Goal: Information Seeking & Learning: Compare options

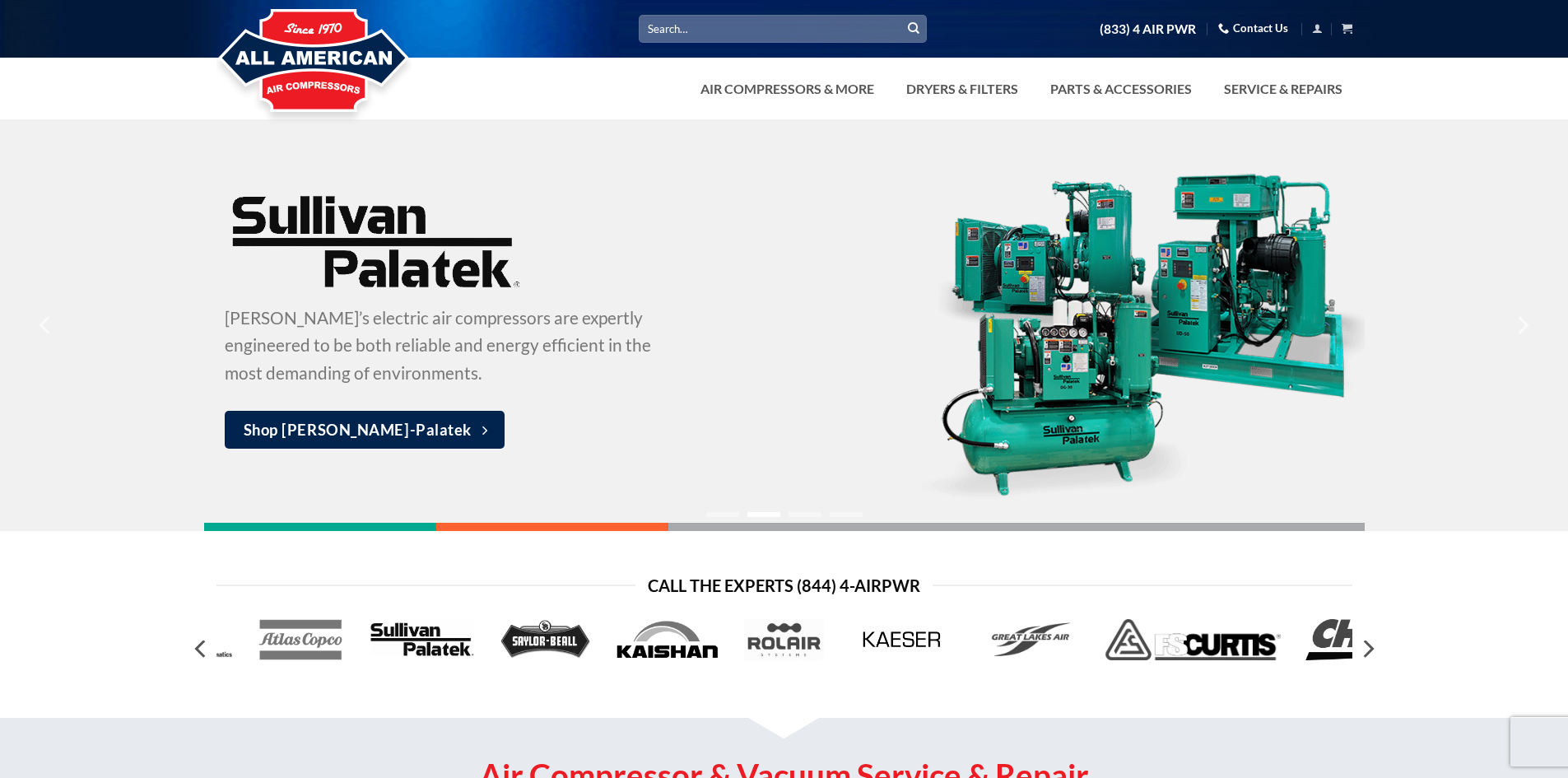
click at [334, 520] on div at bounding box center [784, 324] width 1161 height 411
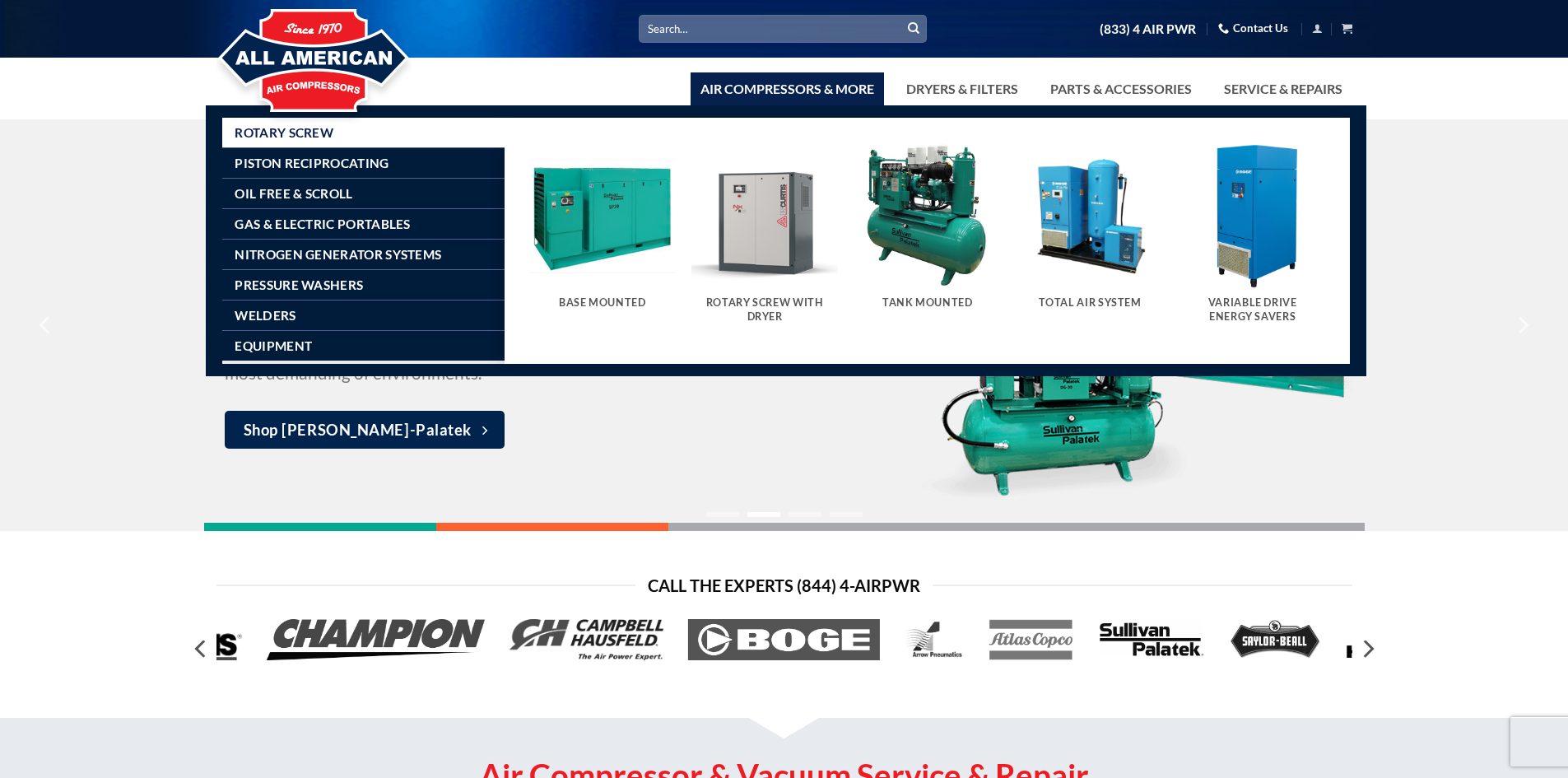
click at [316, 136] on span "Rotary Screw" at bounding box center [284, 133] width 99 height 13
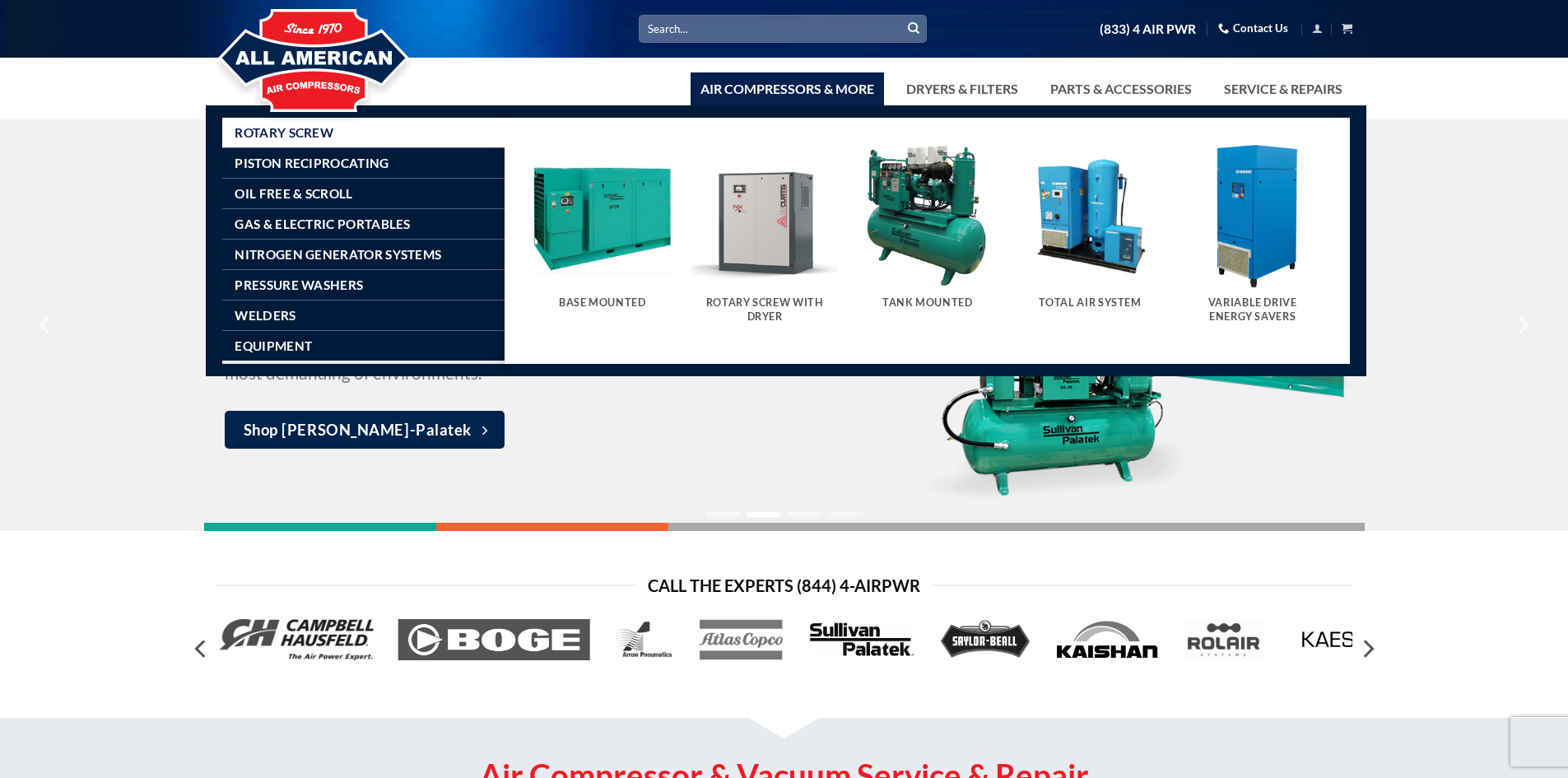
click at [758, 213] on img "Visit product category Rotary Screw With Dryer" at bounding box center [765, 216] width 146 height 146
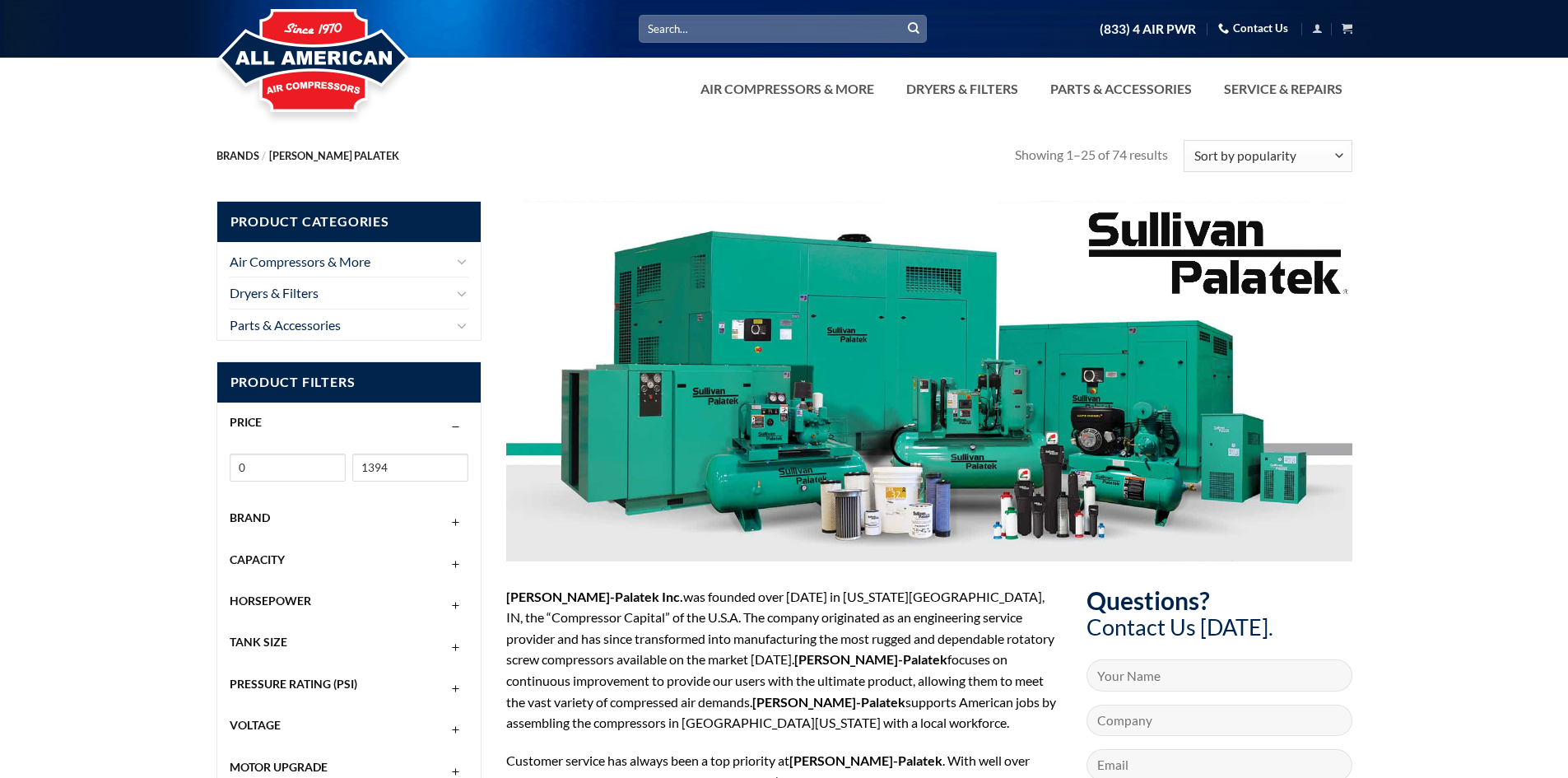
click at [691, 522] on div at bounding box center [929, 381] width 847 height 360
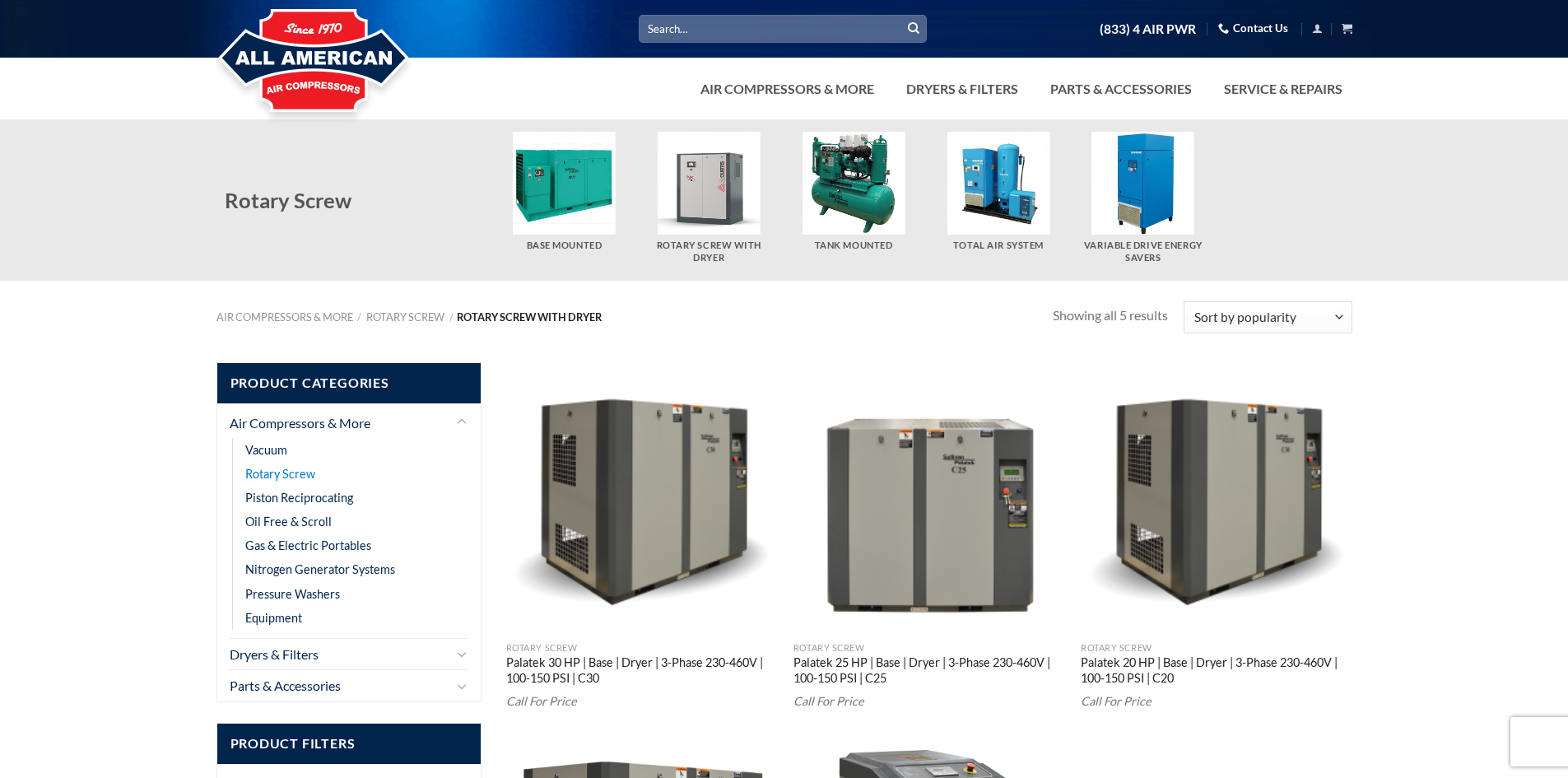
click at [286, 469] on link "Rotary Screw" at bounding box center [280, 473] width 70 height 24
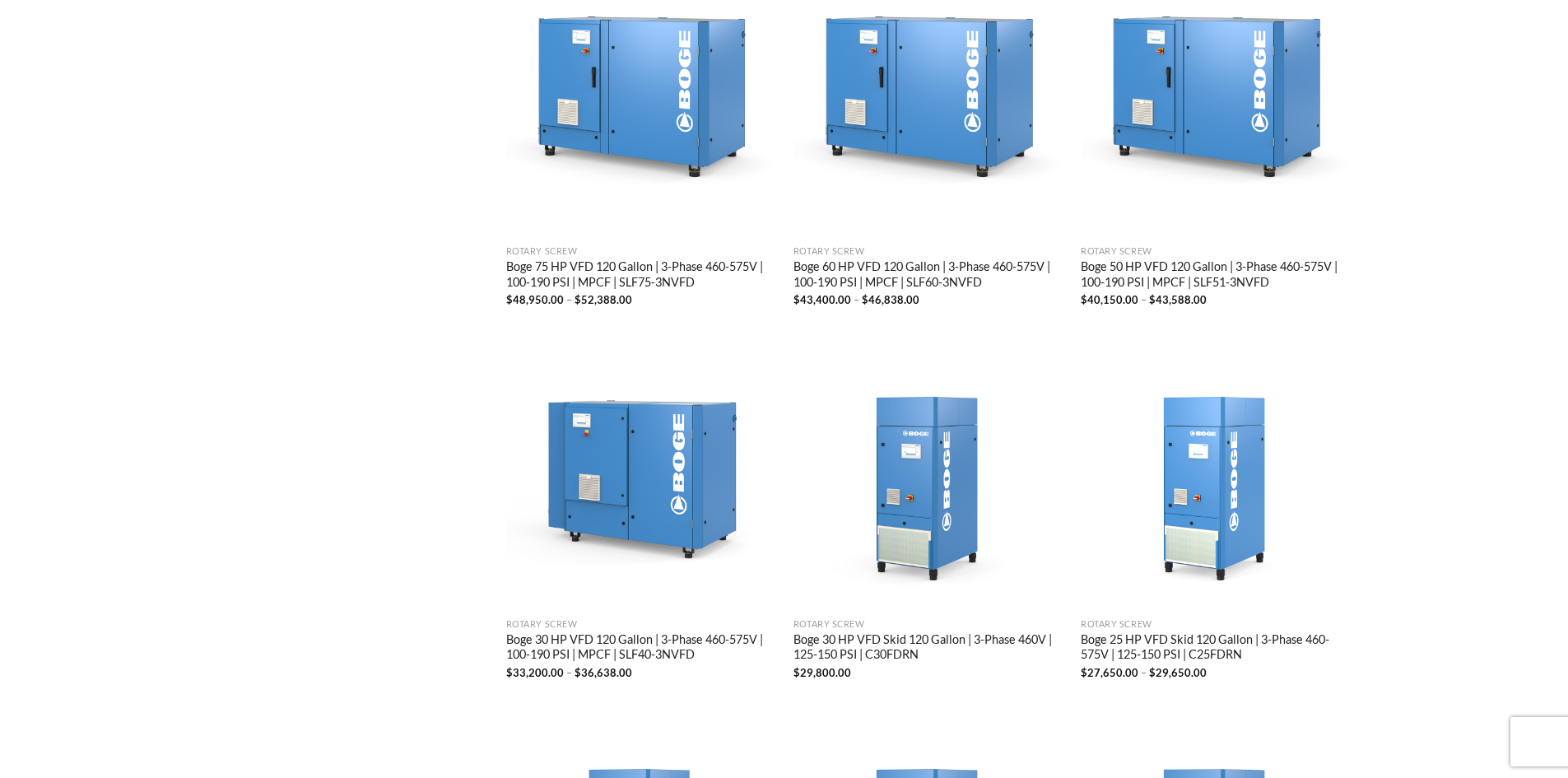
scroll to position [1893, 0]
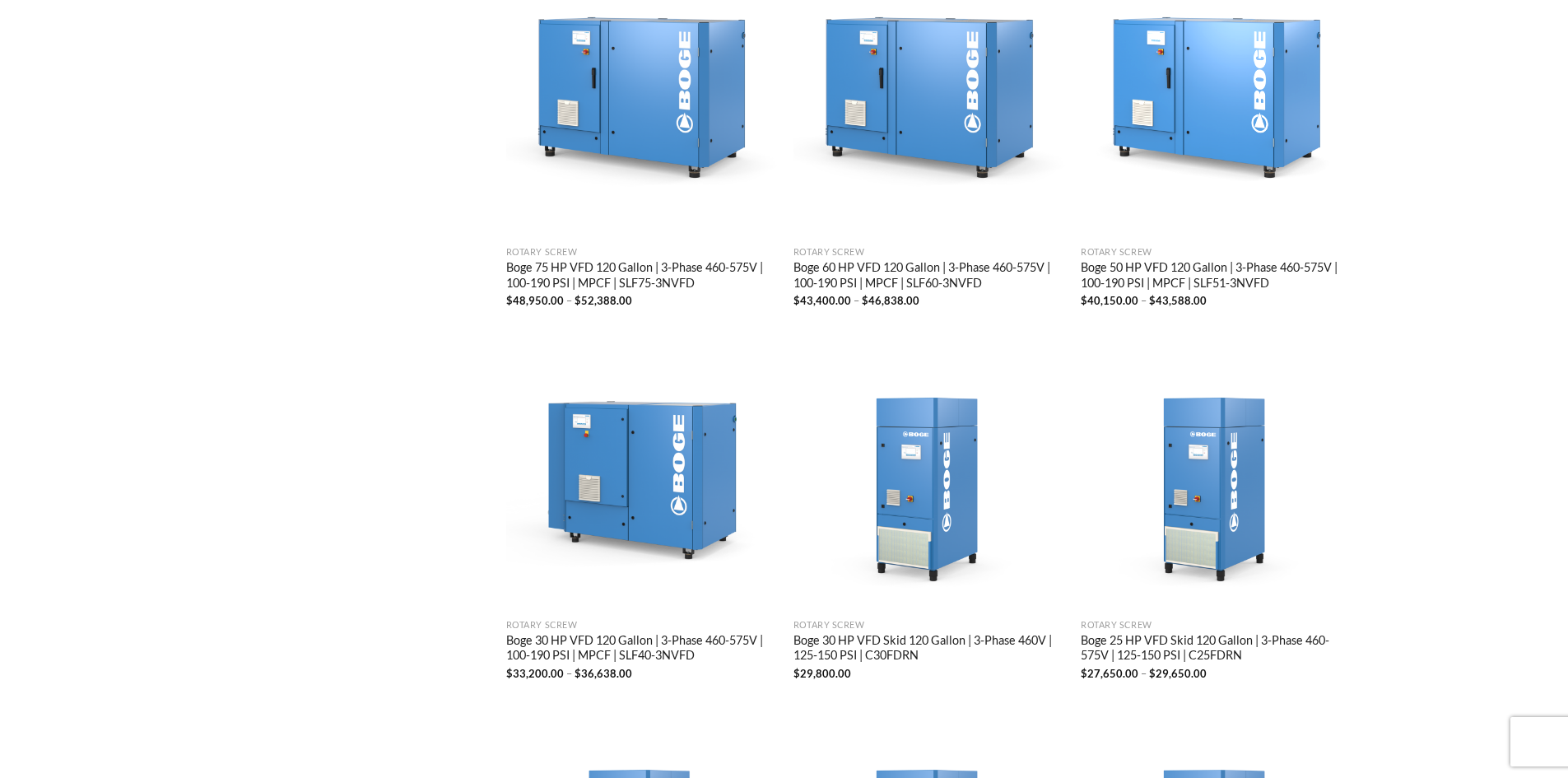
click at [1146, 269] on link "Boge 50 HP VFD 120 Gallon | 3-Phase 460-575V | 100-190 PSI | MPCF | SLF51-3NVFD" at bounding box center [1216, 276] width 272 height 33
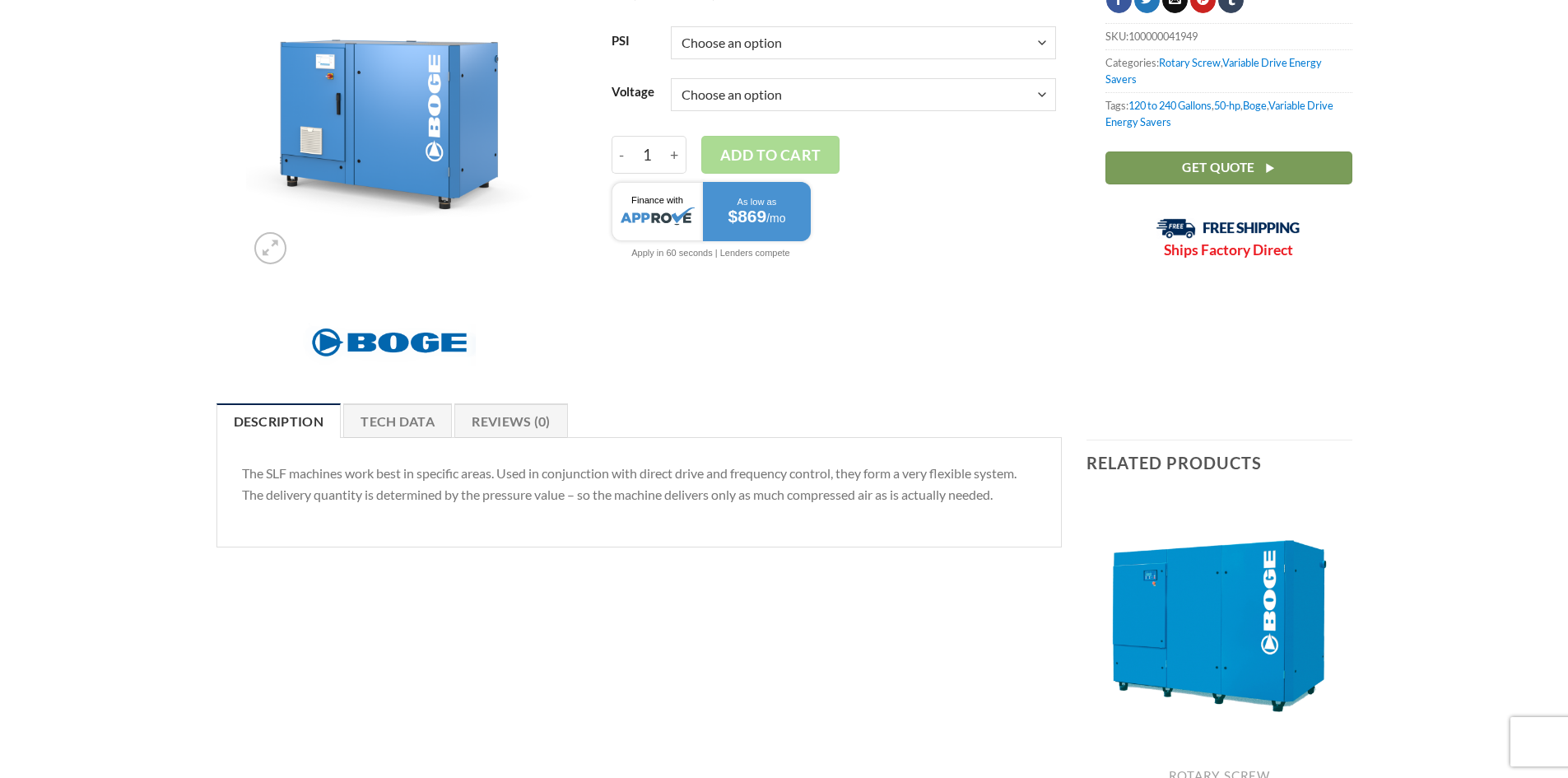
scroll to position [329, 0]
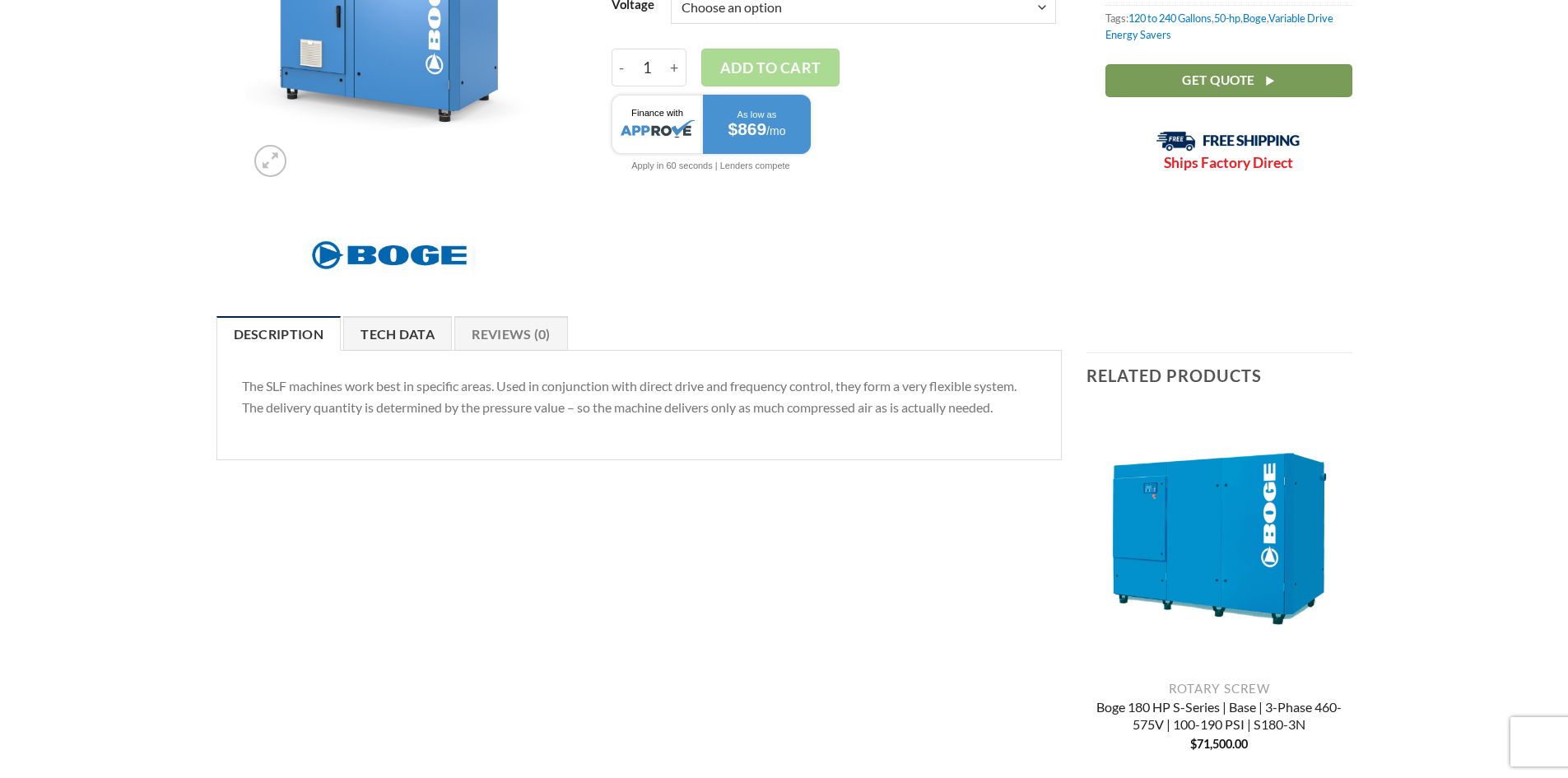
click at [384, 336] on link "Tech Data" at bounding box center [397, 333] width 109 height 35
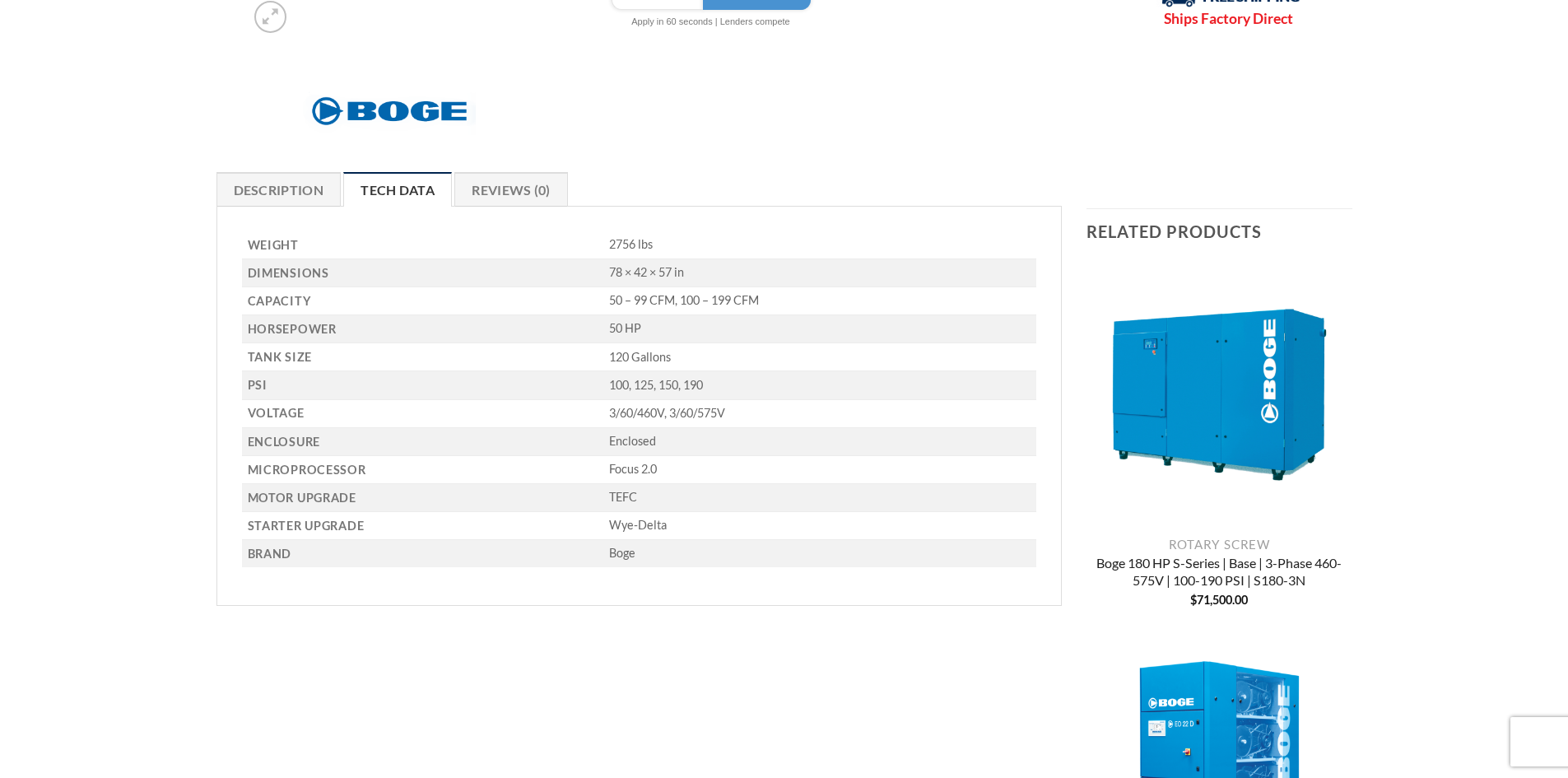
scroll to position [246, 0]
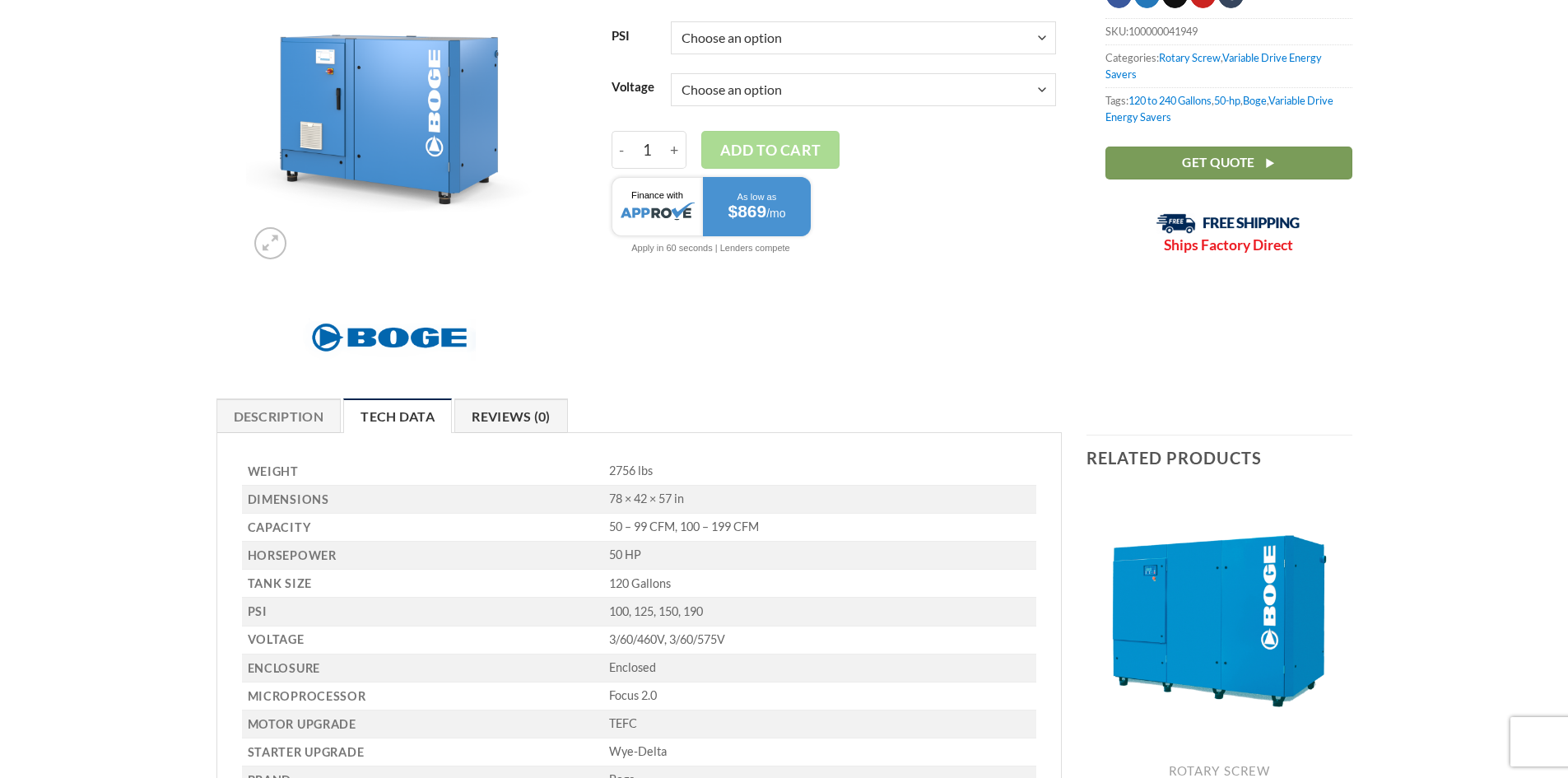
click at [532, 416] on link "Reviews (0)" at bounding box center [511, 416] width 114 height 35
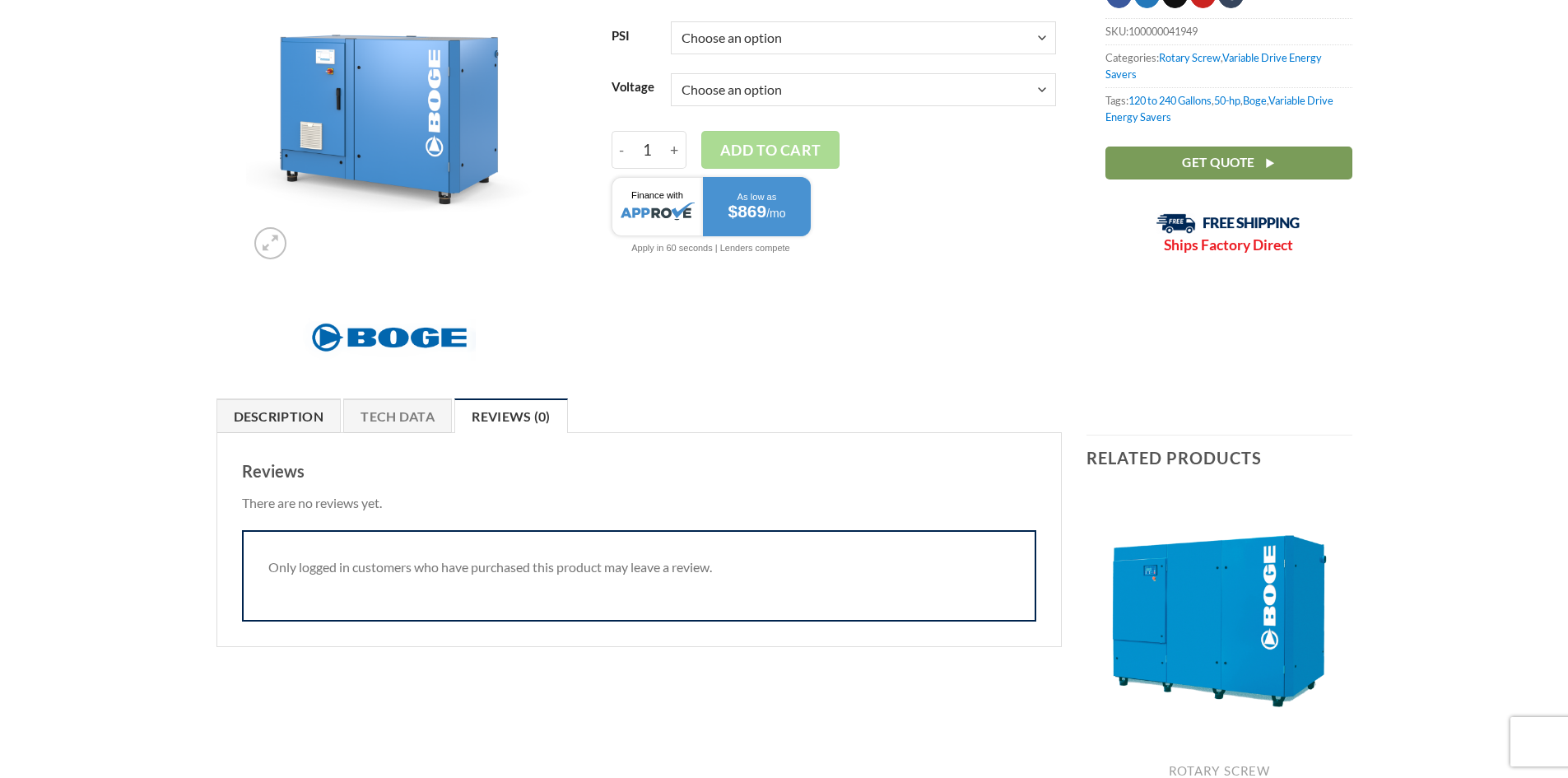
click at [299, 418] on link "Description" at bounding box center [279, 416] width 125 height 35
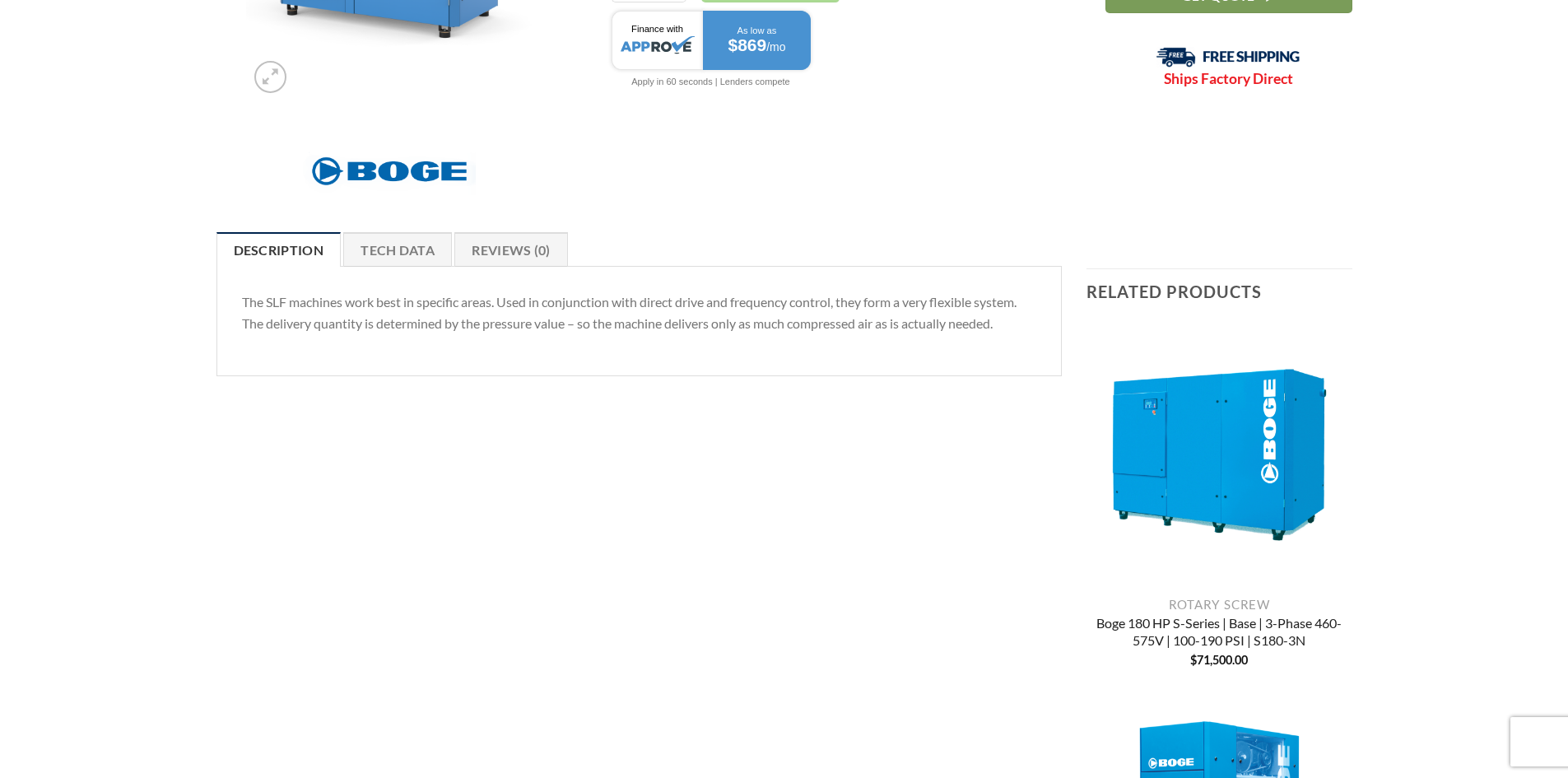
scroll to position [411, 0]
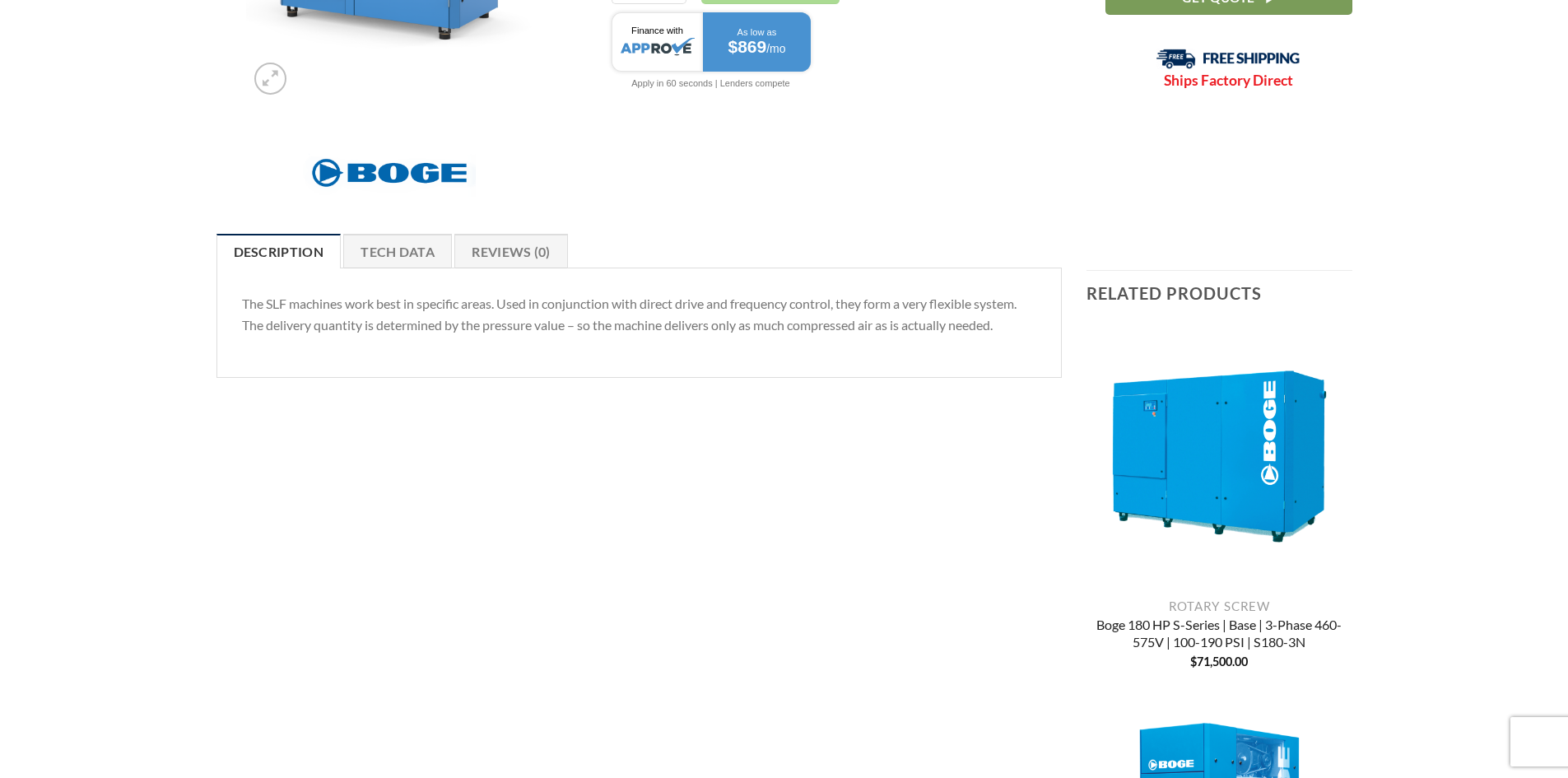
click at [1218, 455] on img "Boge 180 HP S-Series | Base | 3-Phase 460-575V | 100-190 PSI | S180-3N" at bounding box center [1219, 456] width 266 height 266
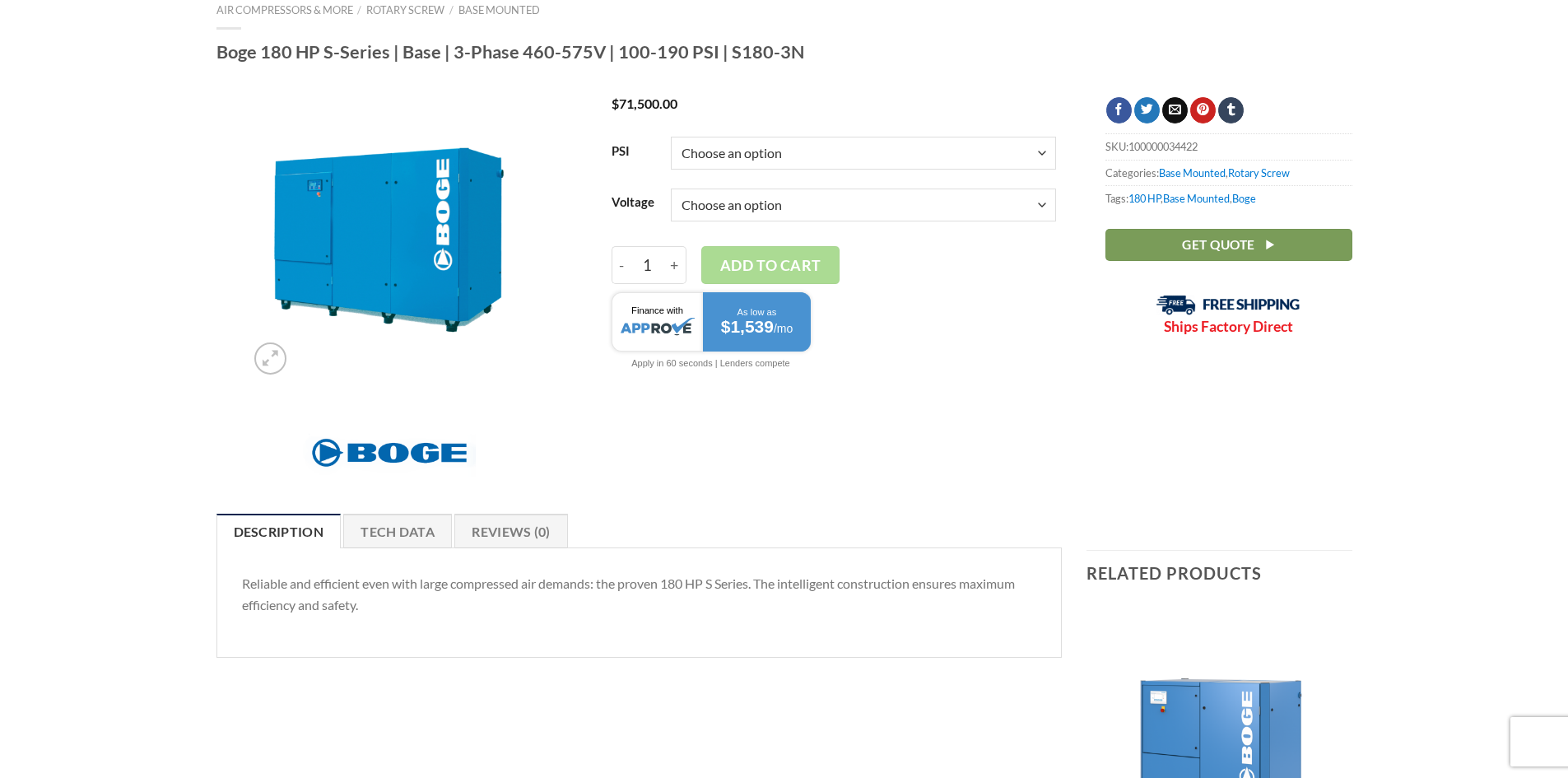
scroll to position [165, 0]
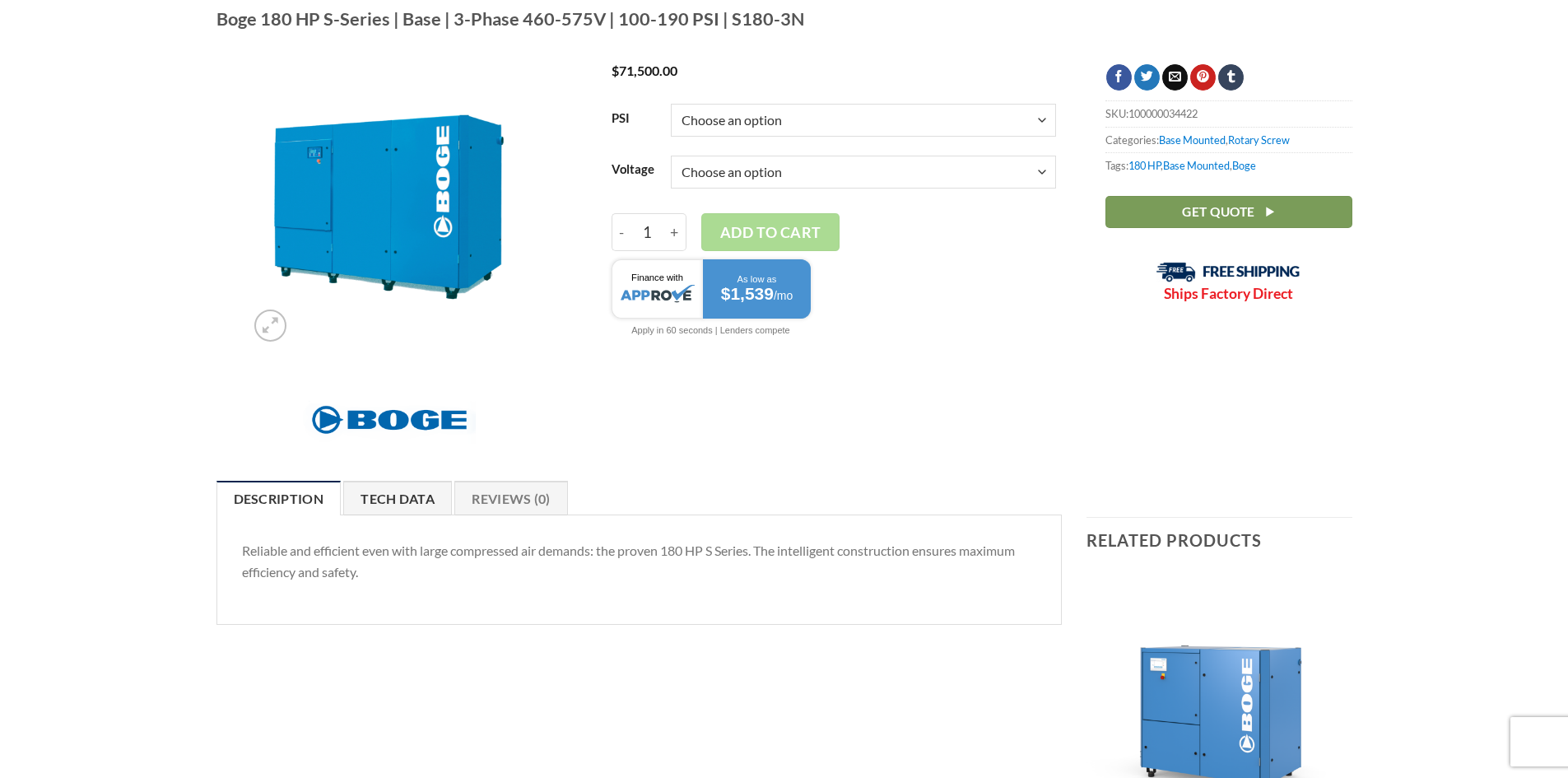
click at [390, 504] on link "Tech Data" at bounding box center [397, 498] width 109 height 35
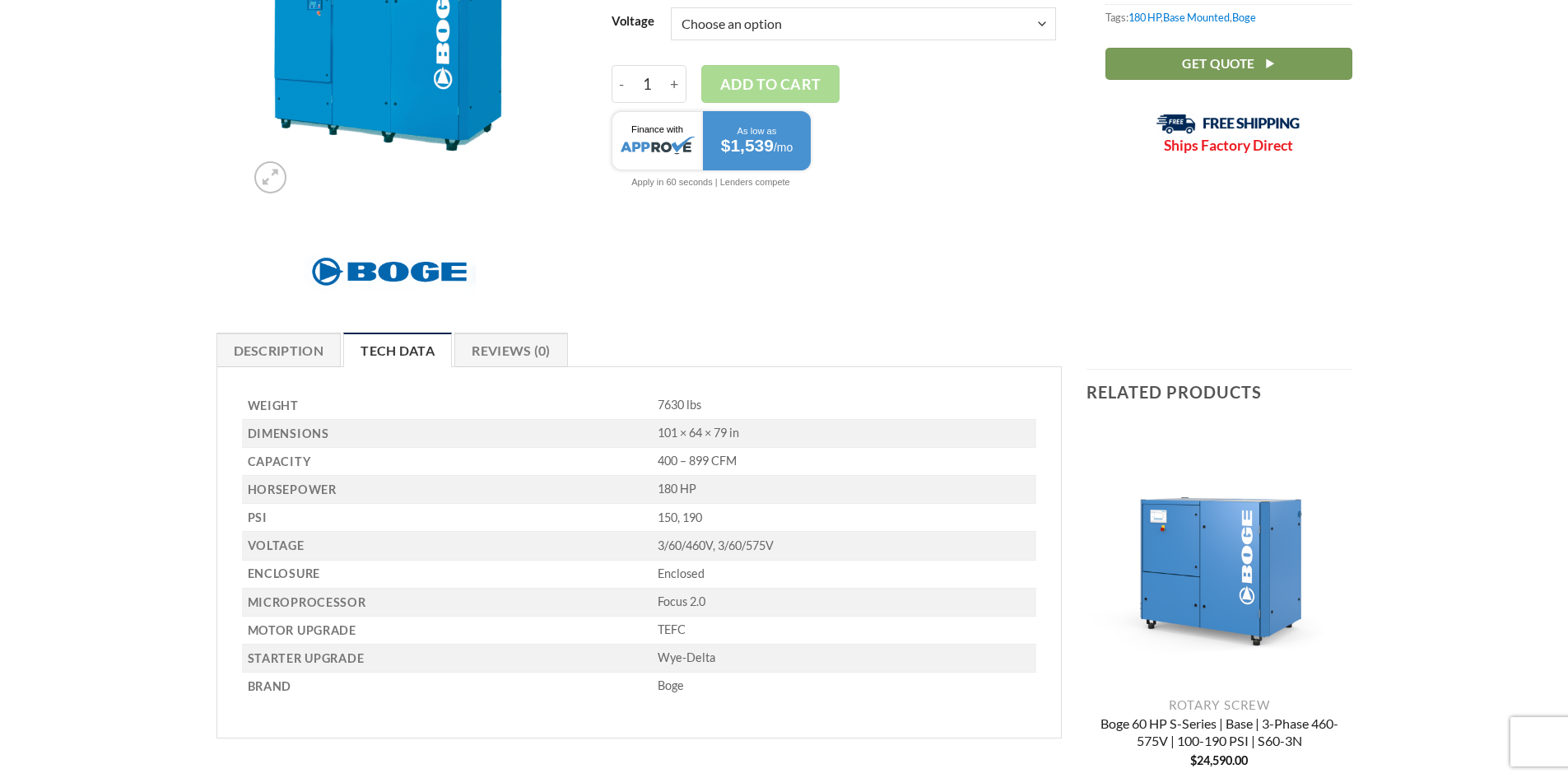
scroll to position [0, 0]
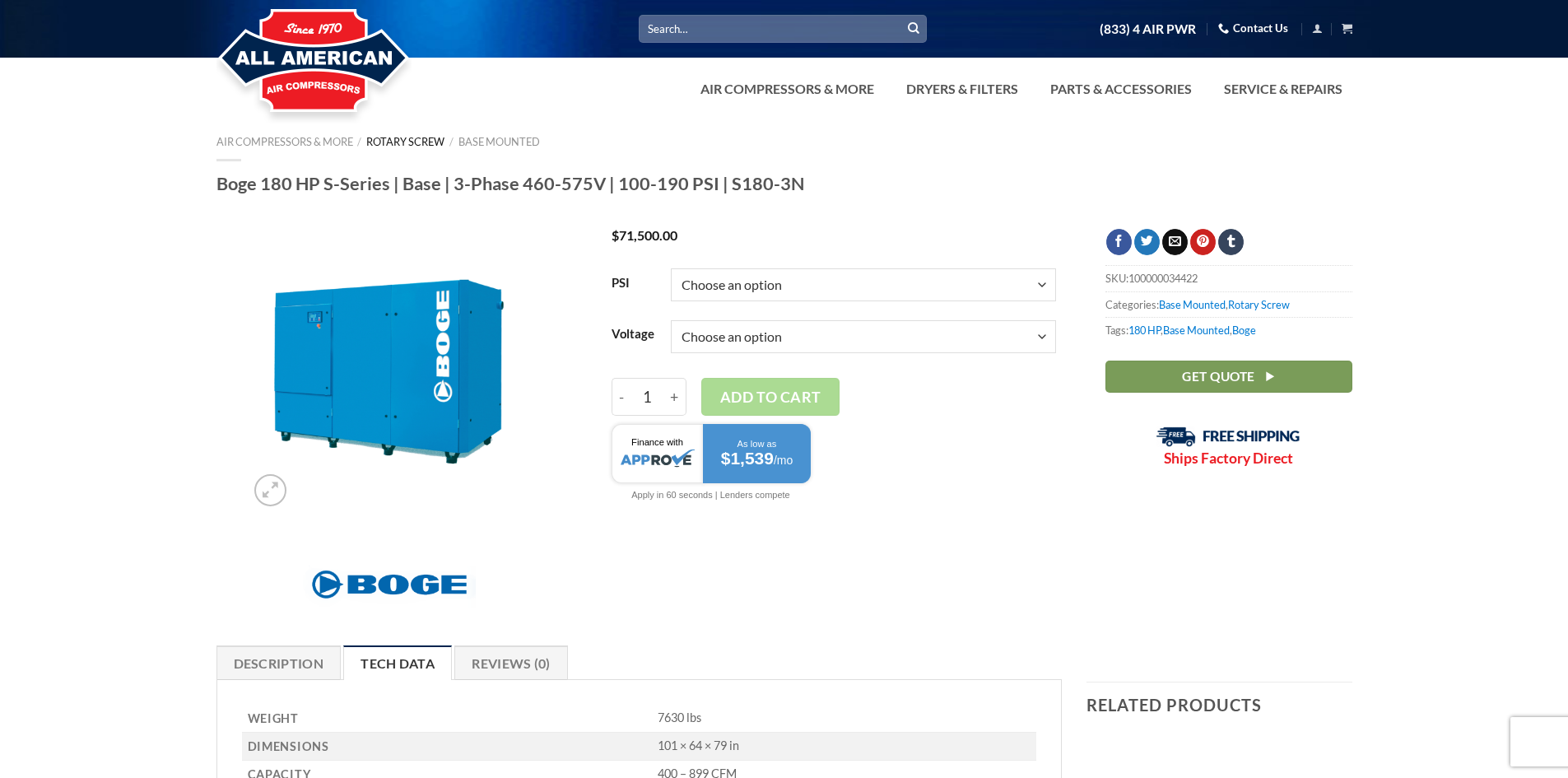
click at [392, 139] on link "Rotary Screw" at bounding box center [405, 142] width 78 height 13
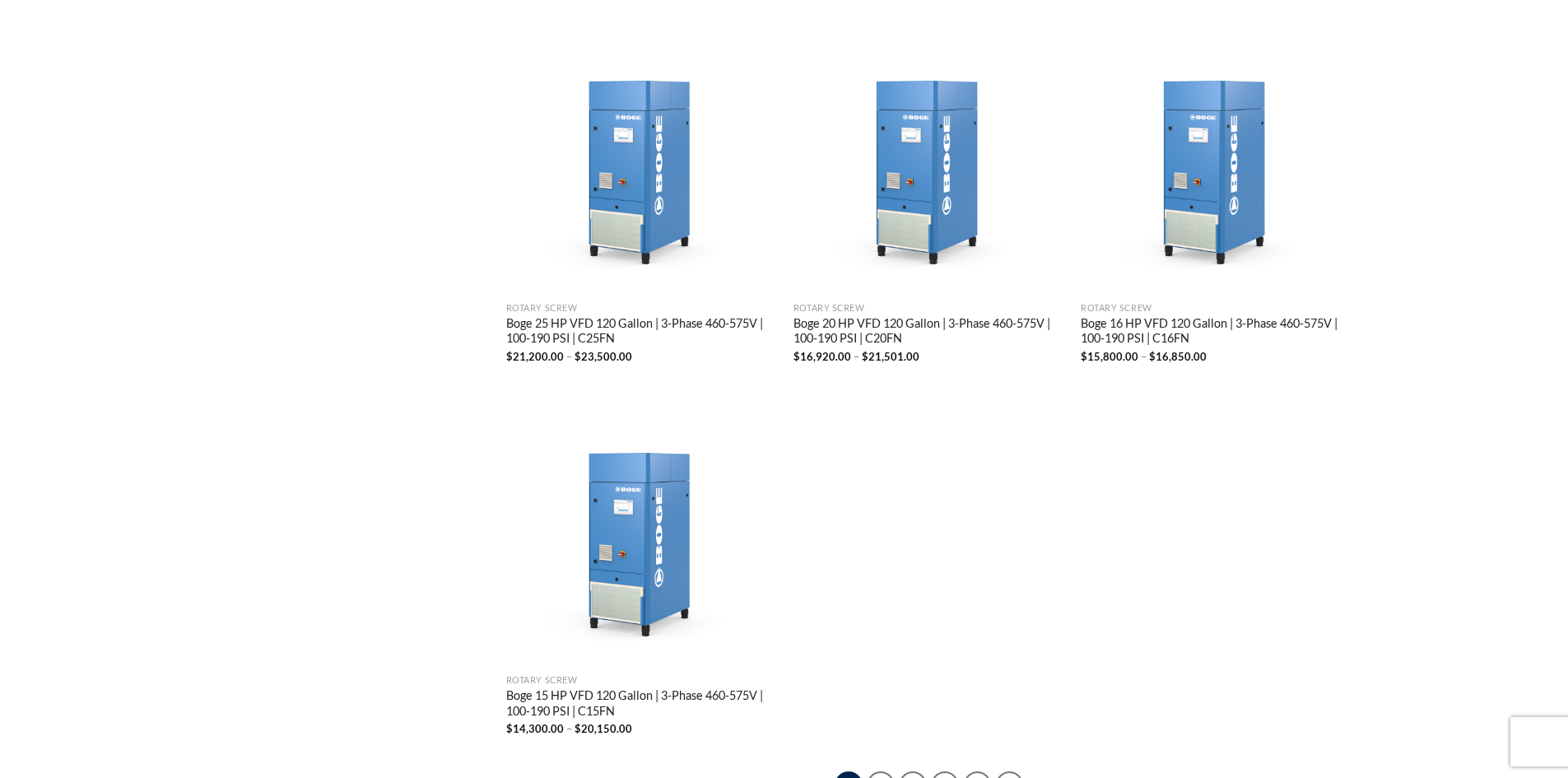
scroll to position [3159, 0]
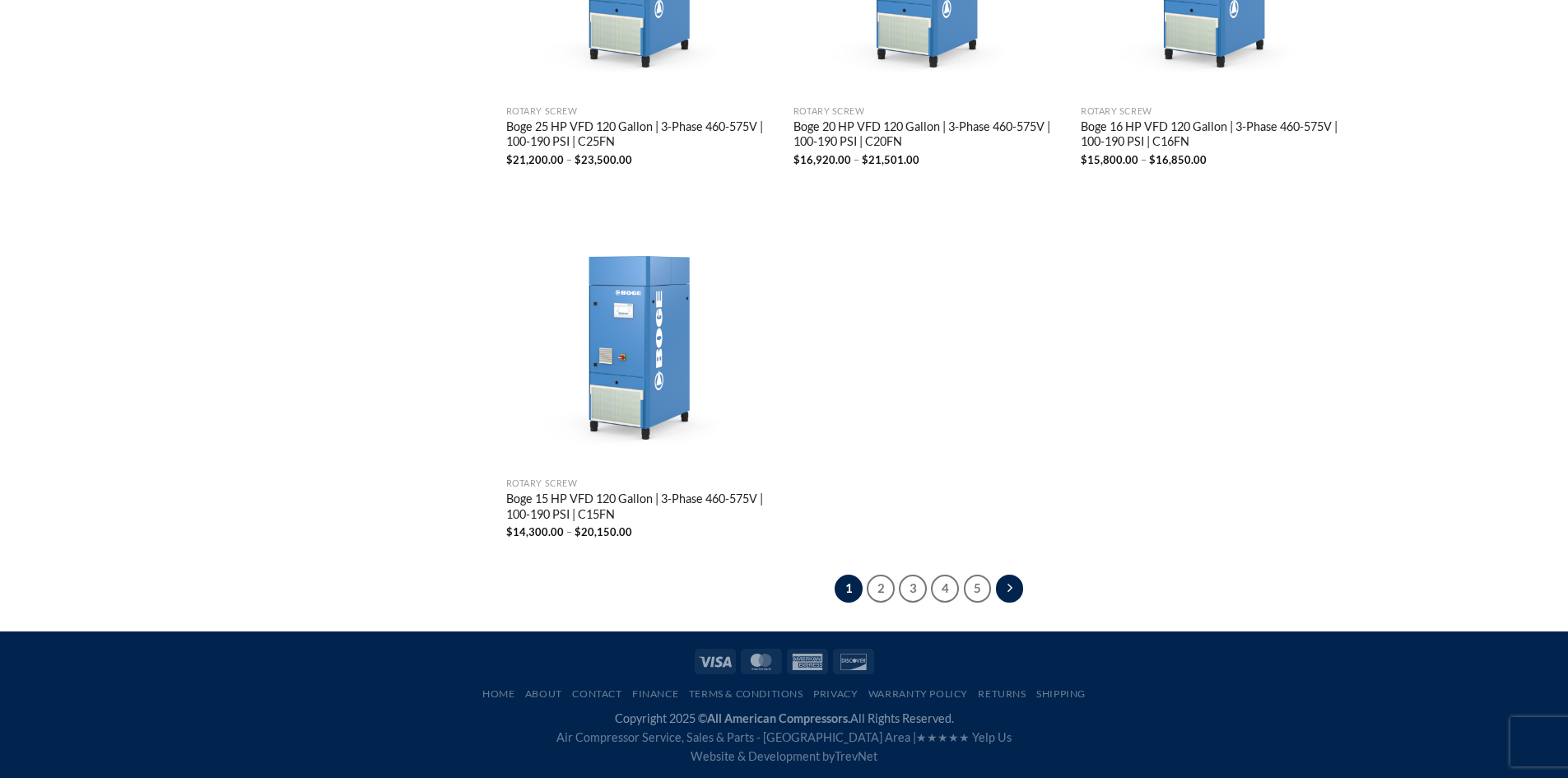
click at [1008, 585] on icon "Next" at bounding box center [1009, 588] width 6 height 18
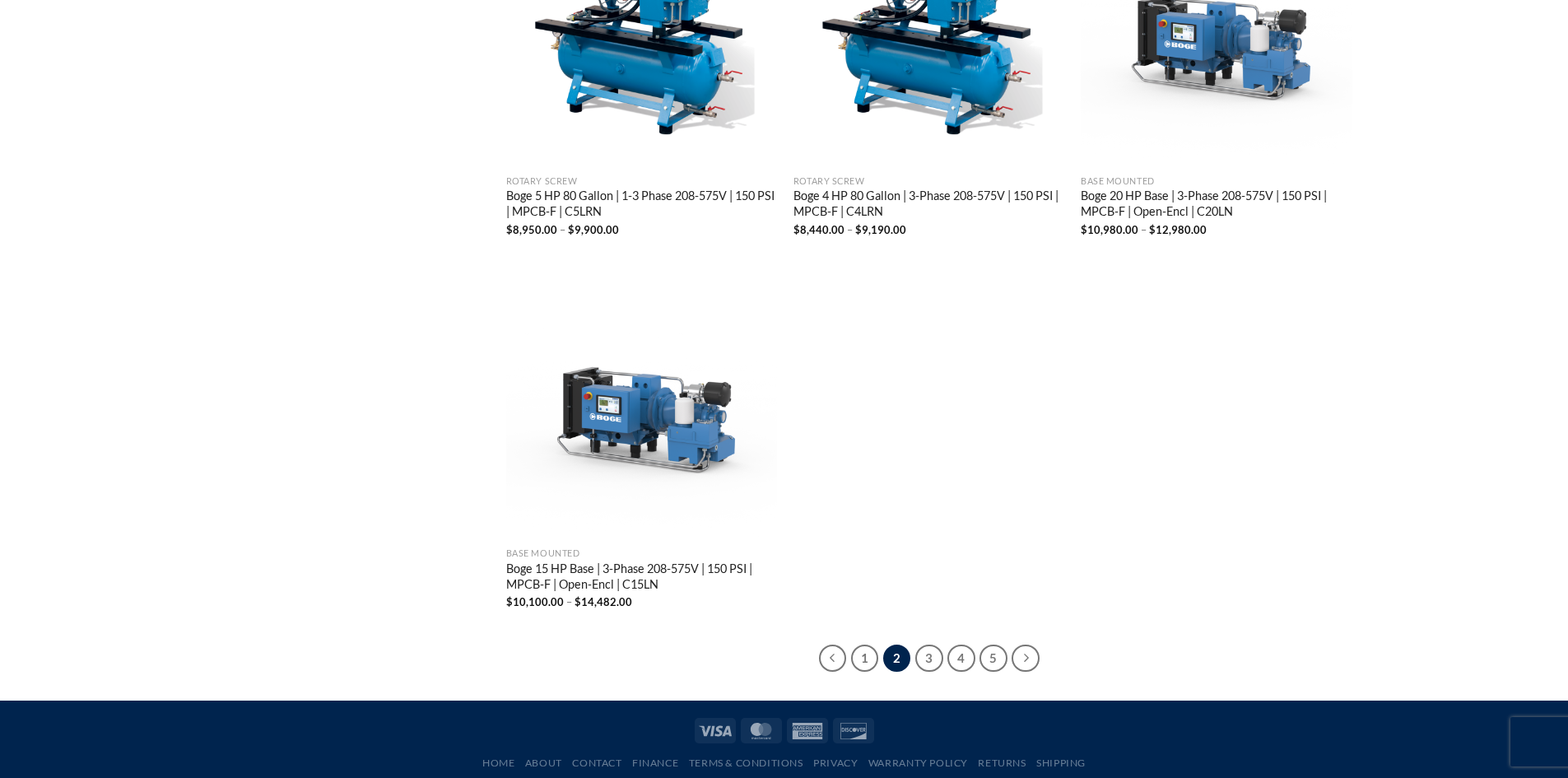
scroll to position [3143, 0]
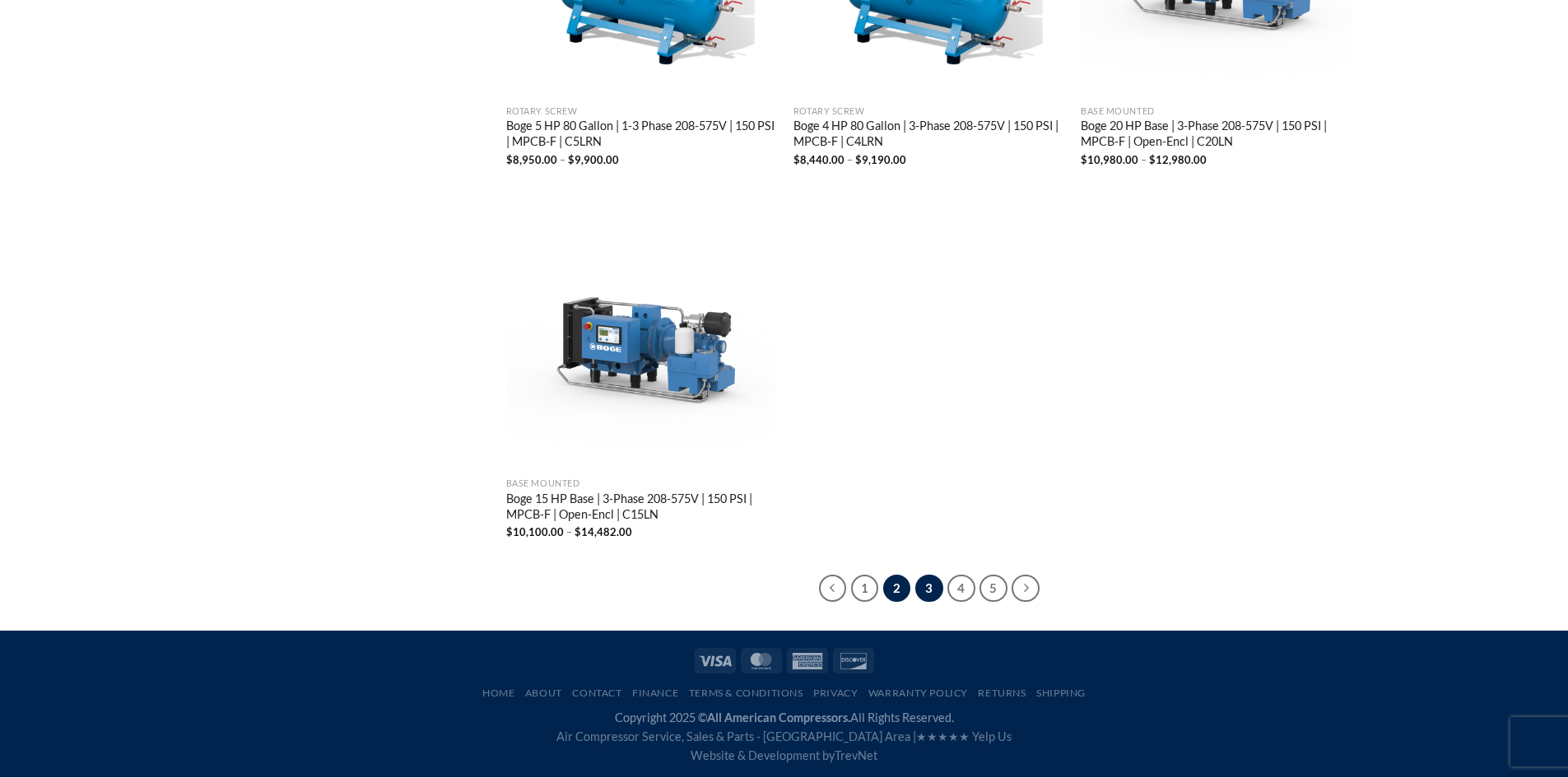
click at [928, 588] on link "3" at bounding box center [928, 587] width 28 height 28
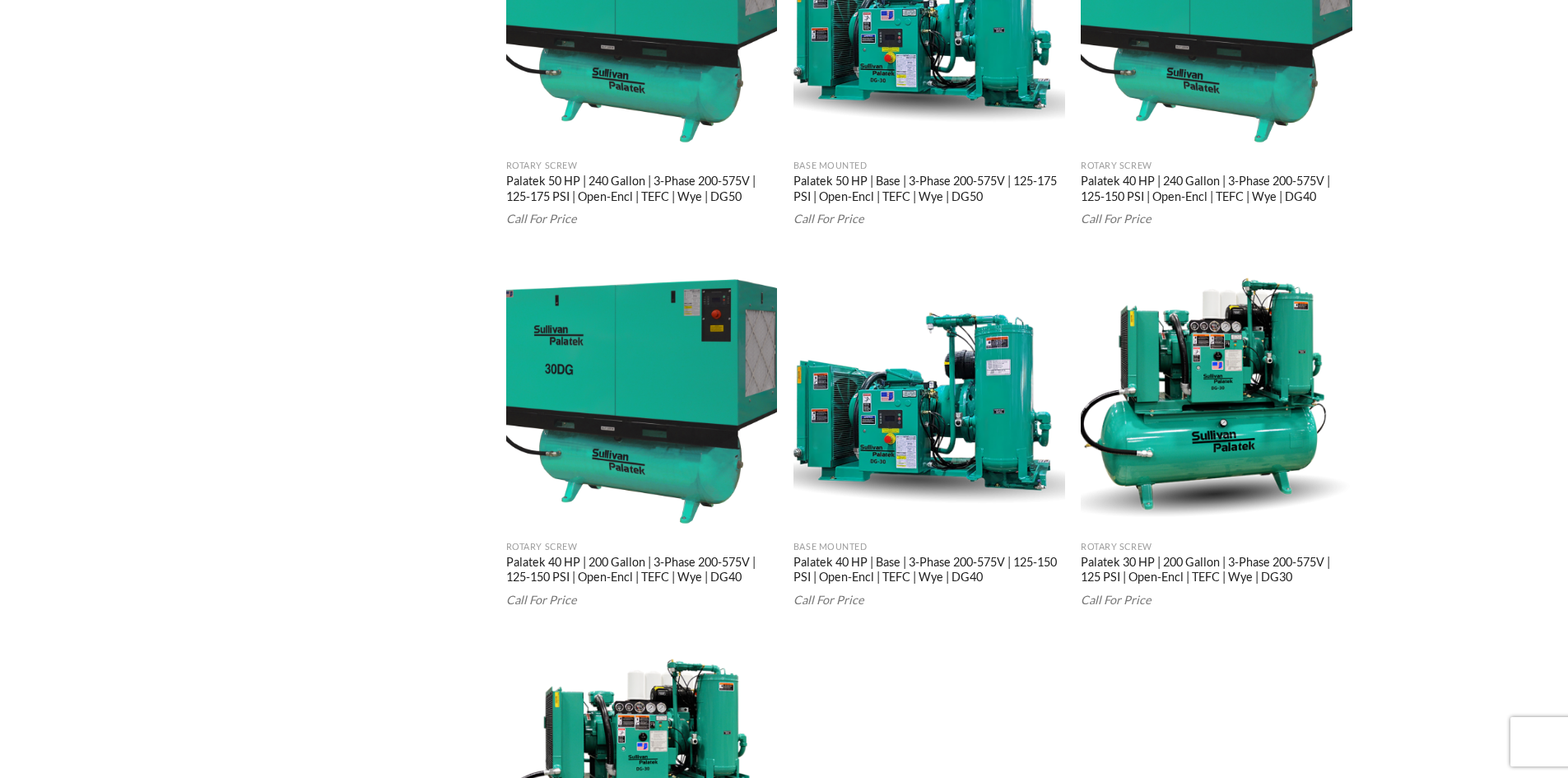
scroll to position [3126, 0]
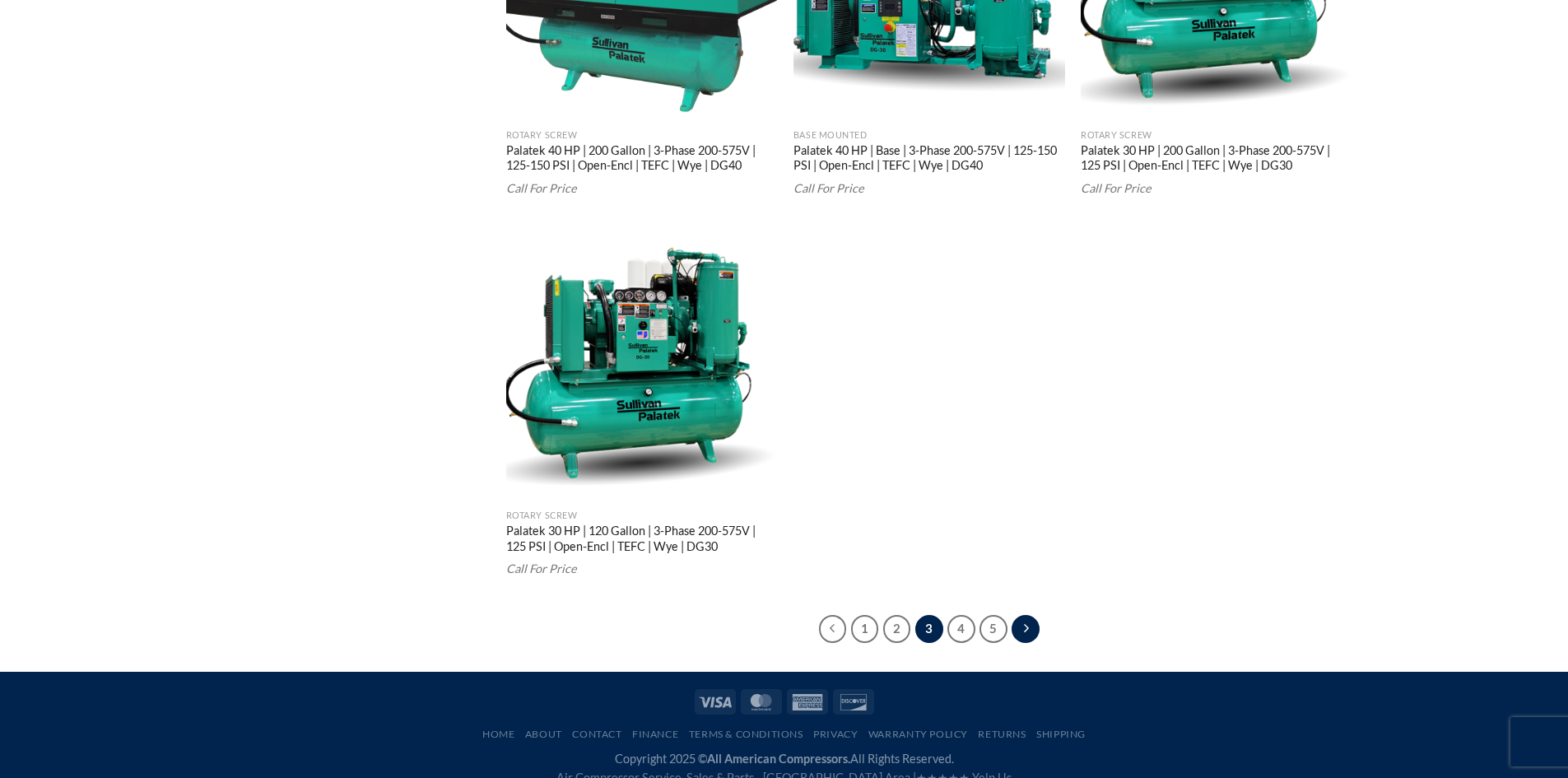
click at [1024, 626] on icon "Next" at bounding box center [1026, 628] width 6 height 18
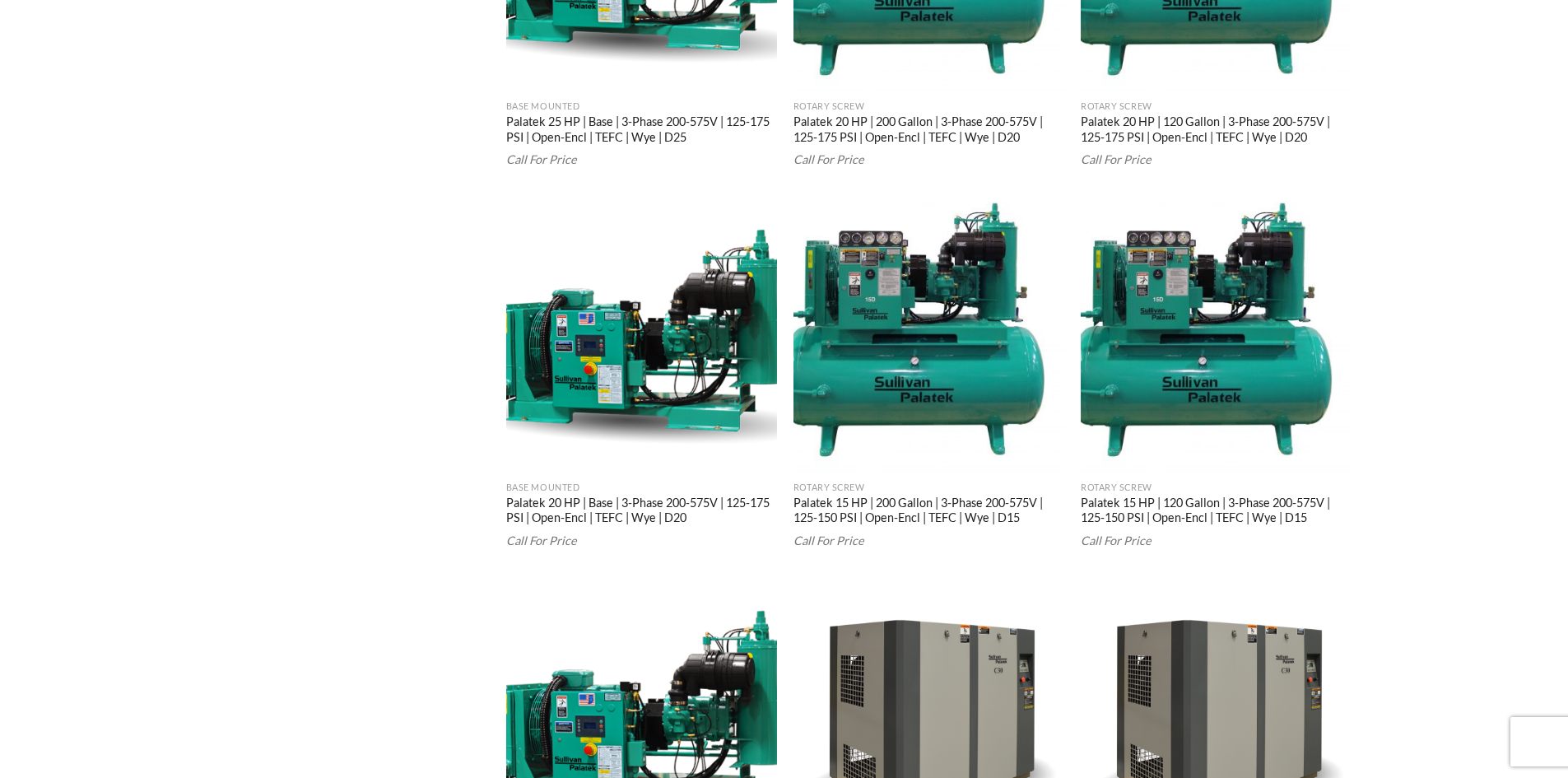
scroll to position [2938, 0]
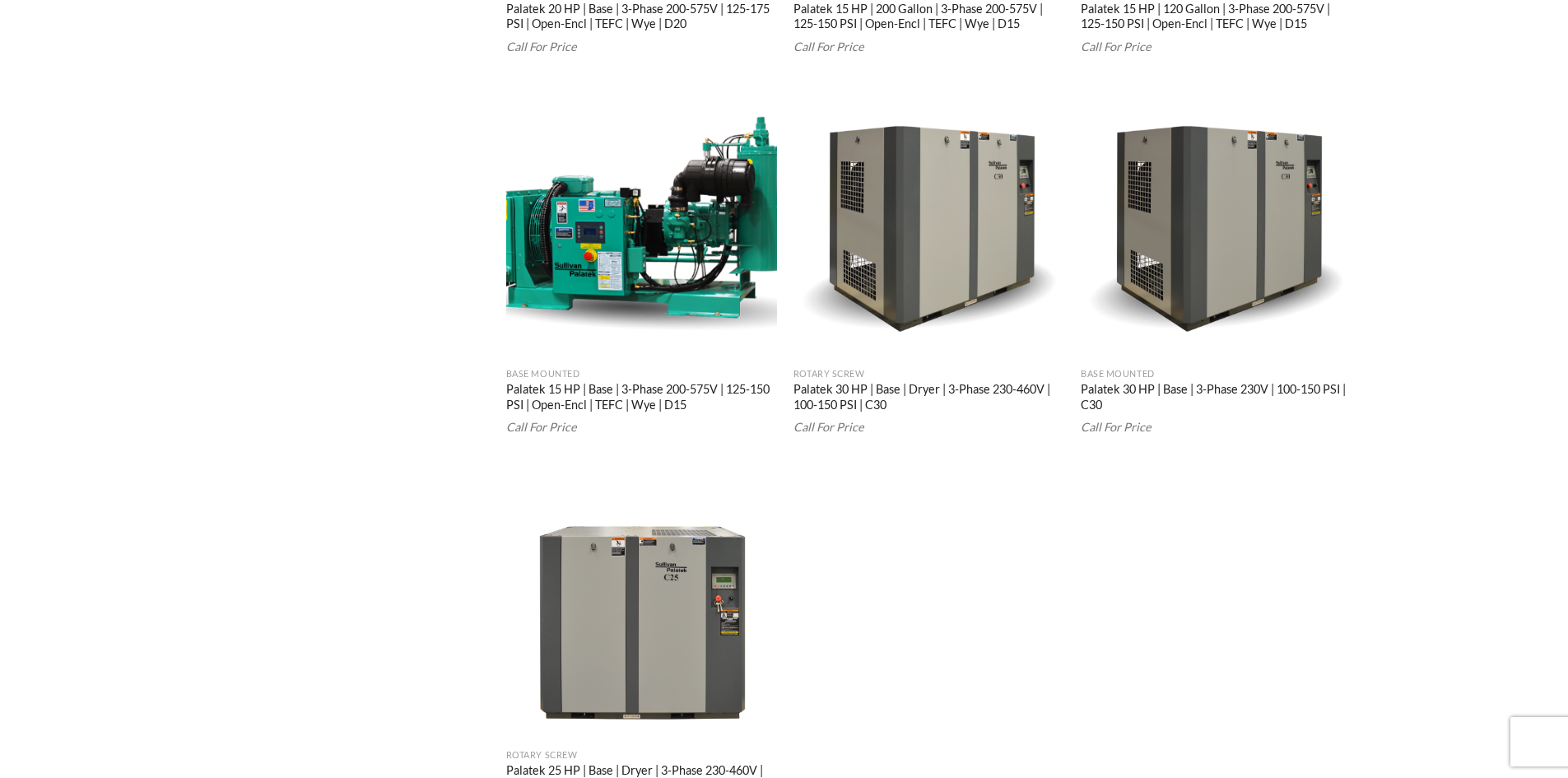
click at [943, 245] on img "Palatek 30 HP | Base | Dryer | 3-Phase 230-460V | 100-150 PSI | C30" at bounding box center [929, 224] width 272 height 272
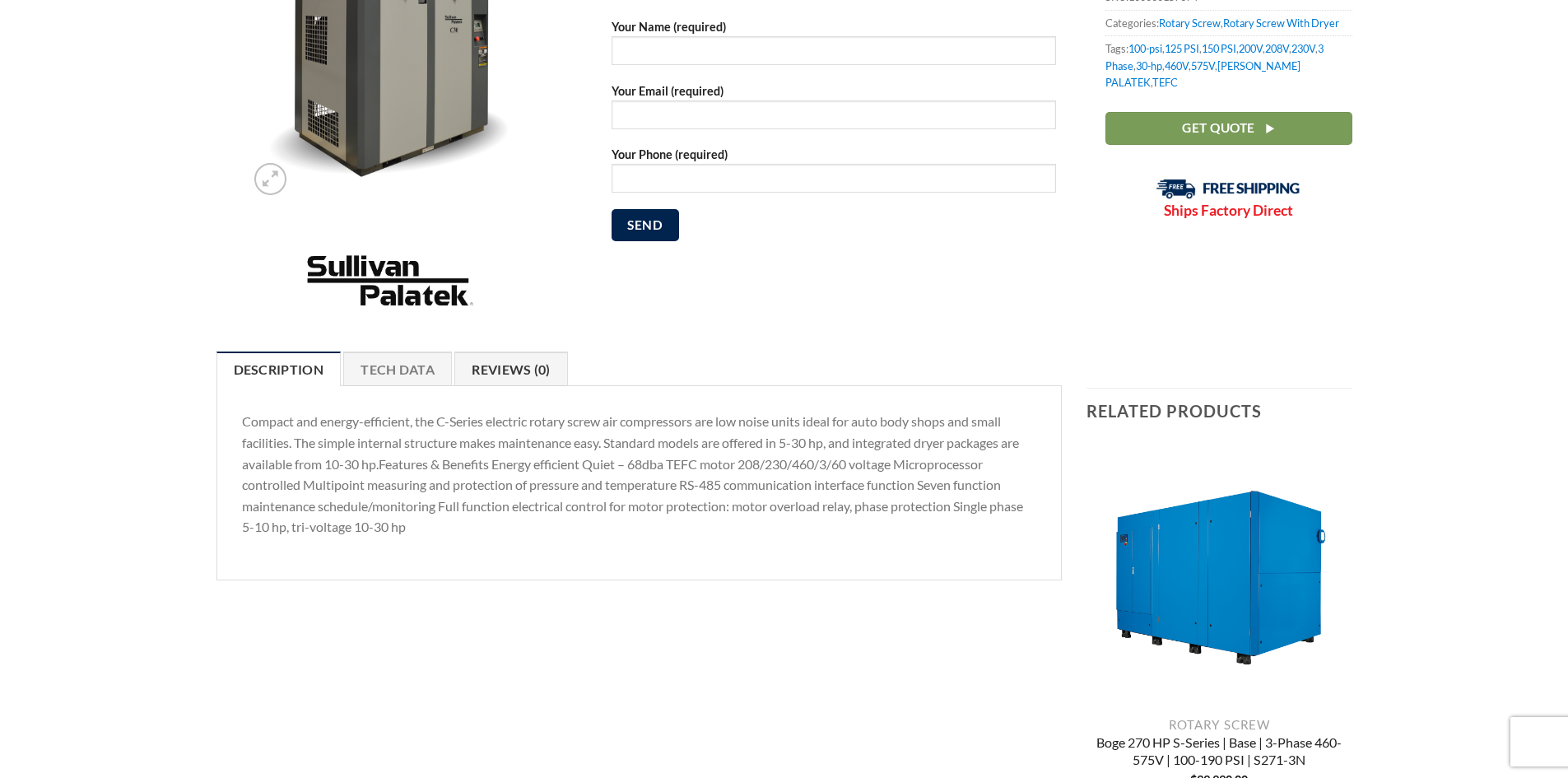
scroll to position [329, 0]
